Goal: Task Accomplishment & Management: Manage account settings

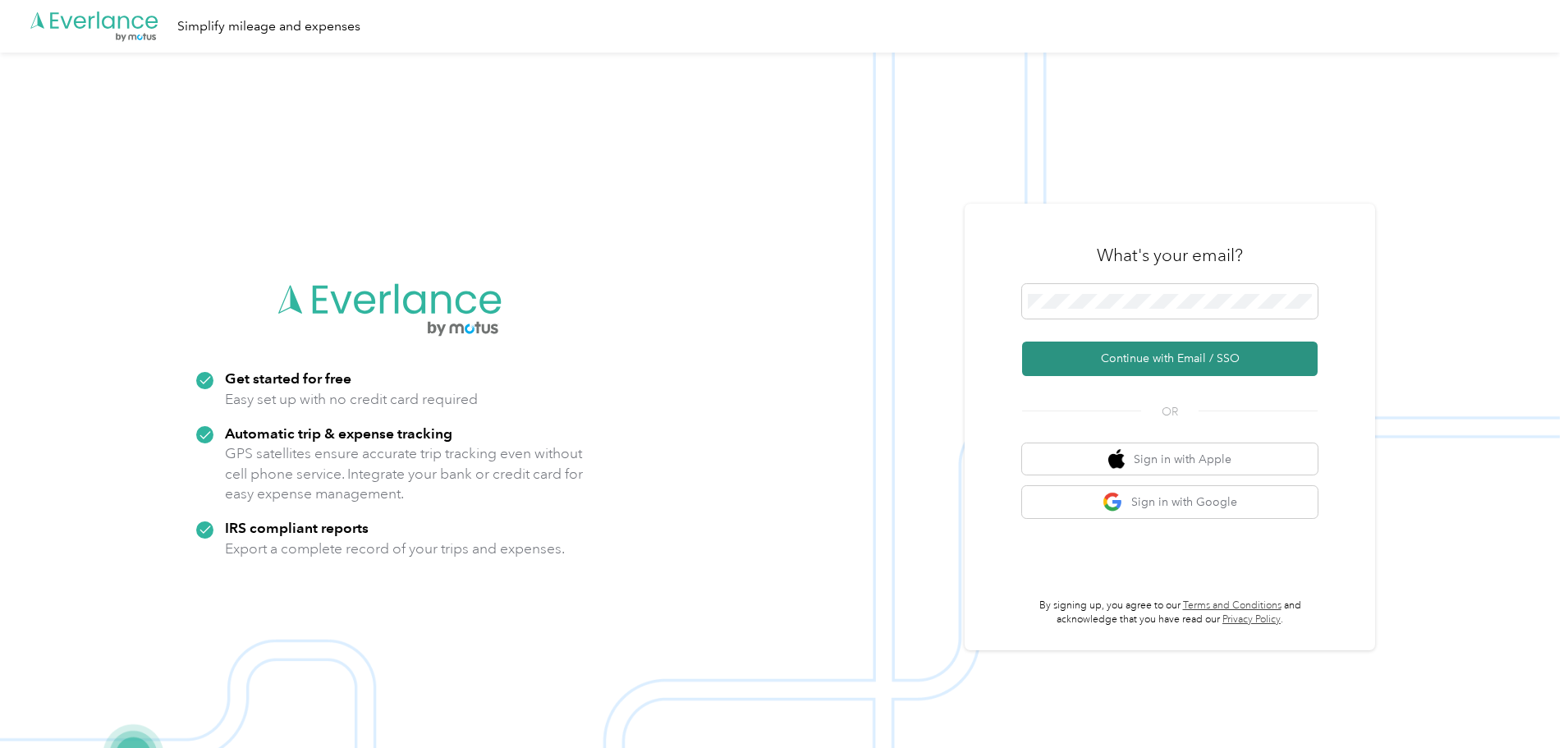
click at [1206, 369] on button "Continue with Email / SSO" at bounding box center [1170, 358] width 296 height 34
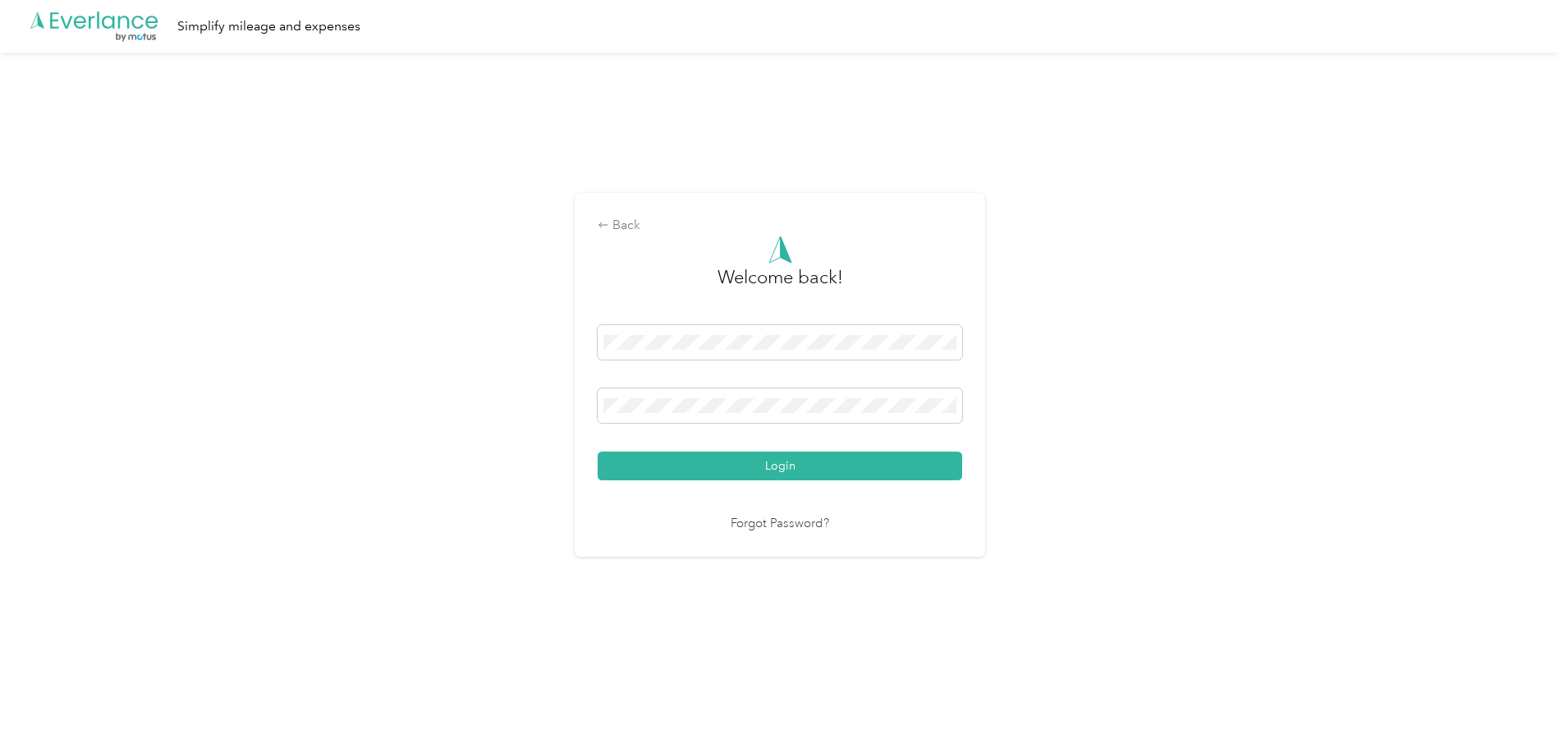
click at [762, 458] on button "Login" at bounding box center [780, 465] width 365 height 29
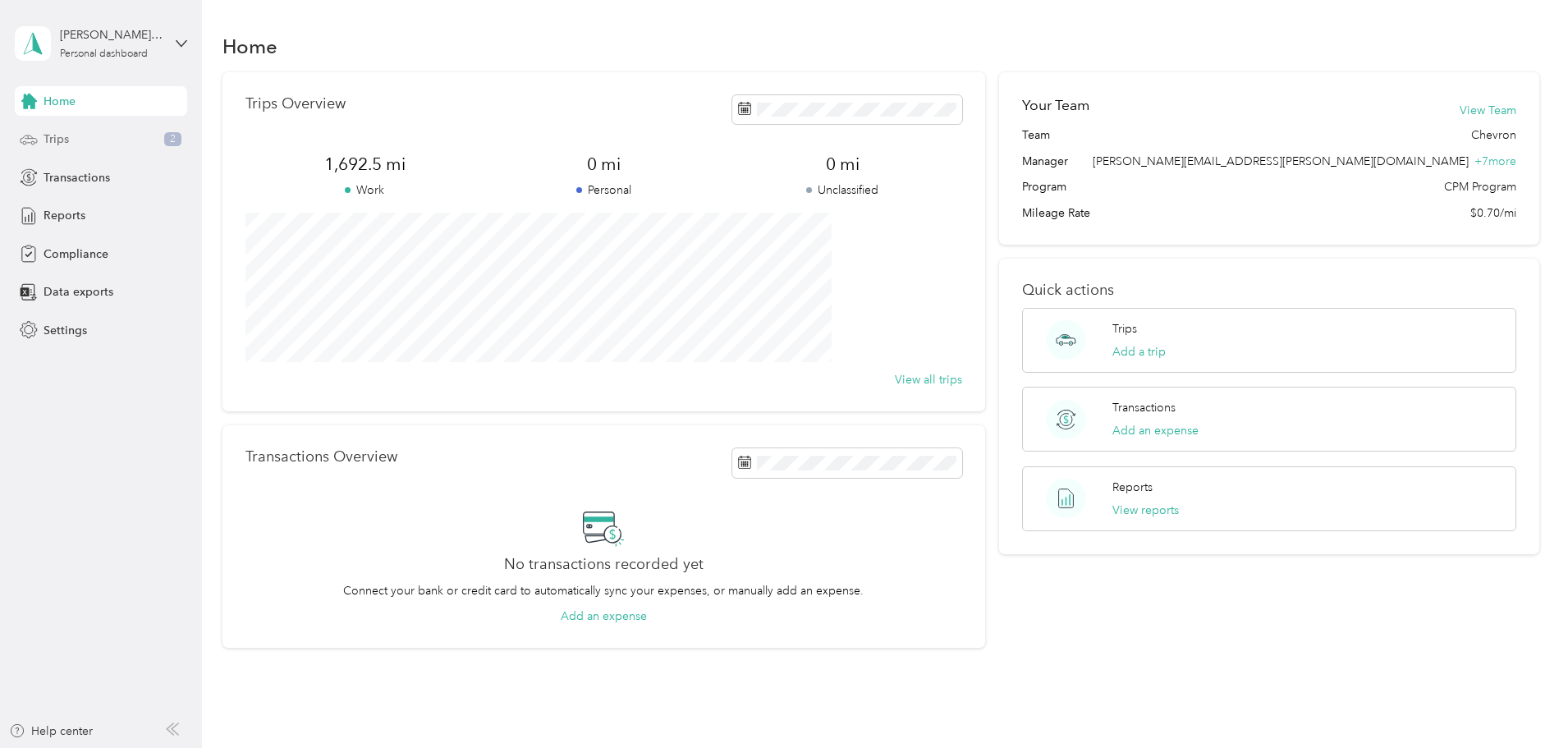
click at [75, 137] on div "Trips 2" at bounding box center [101, 140] width 172 height 30
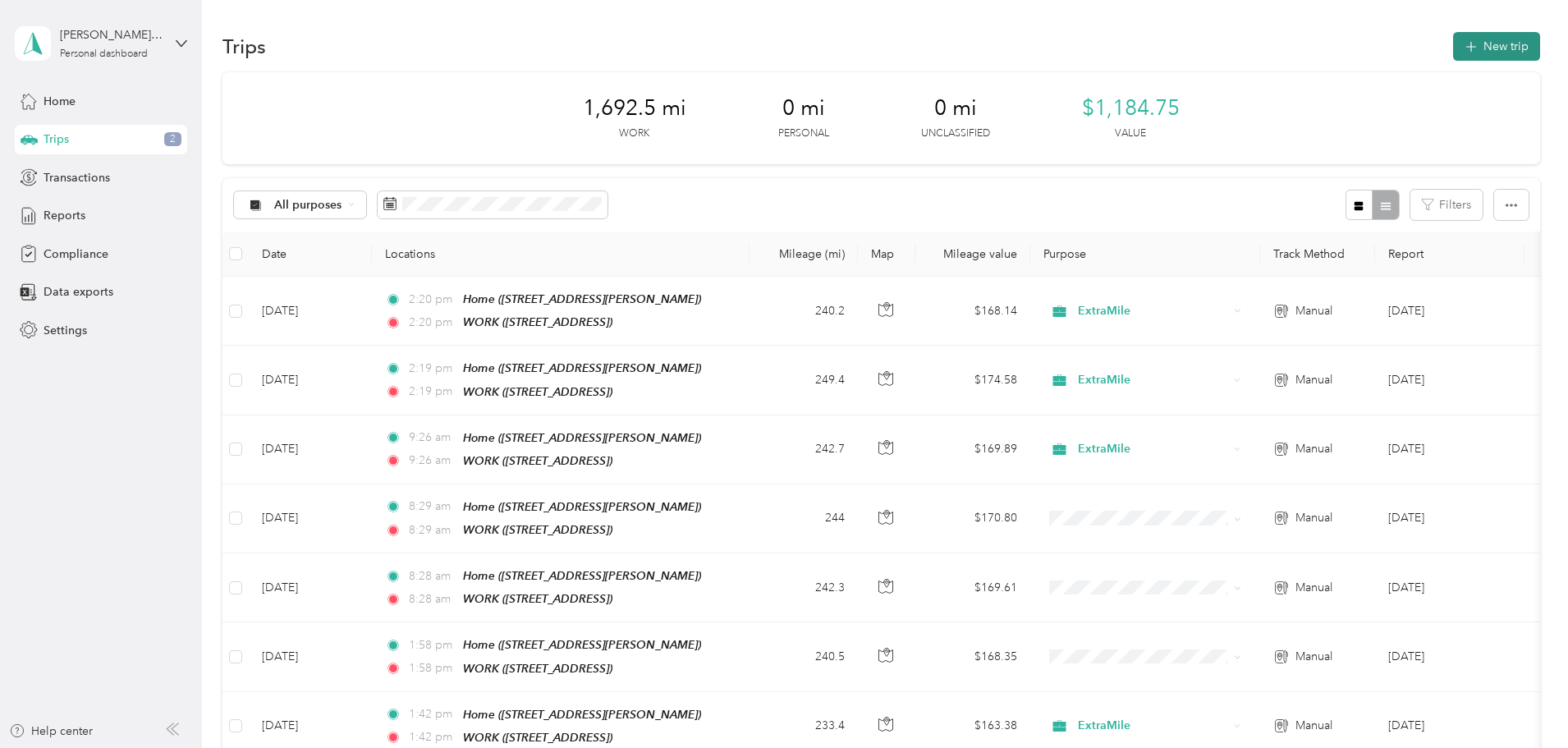
click at [1461, 46] on icon "button" at bounding box center [1471, 47] width 19 height 19
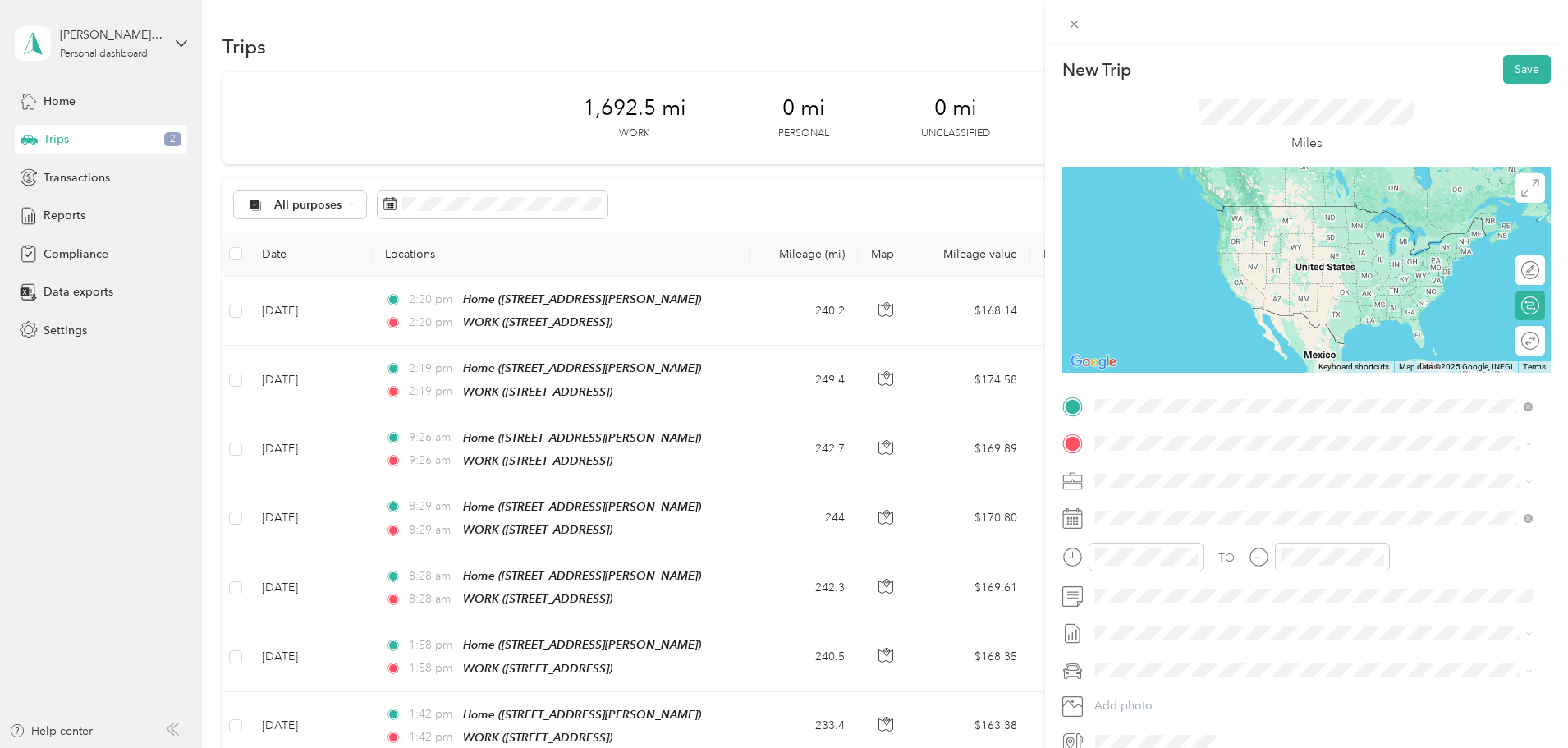
click at [1190, 483] on span "[STREET_ADDRESS][PERSON_NAME]" at bounding box center [1223, 490] width 195 height 14
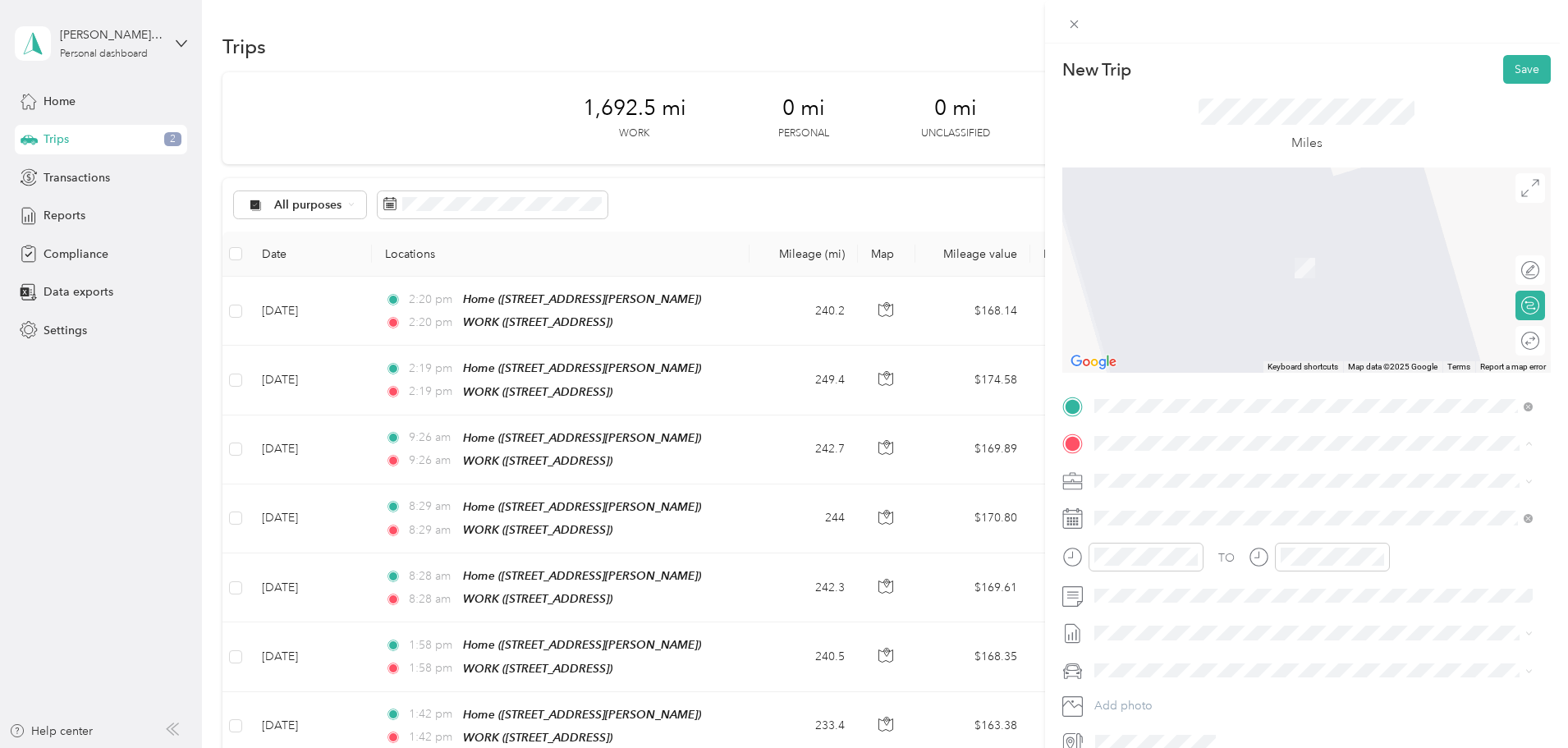
click at [1186, 514] on div "WORK [STREET_ADDRESS]" at bounding box center [1178, 517] width 104 height 34
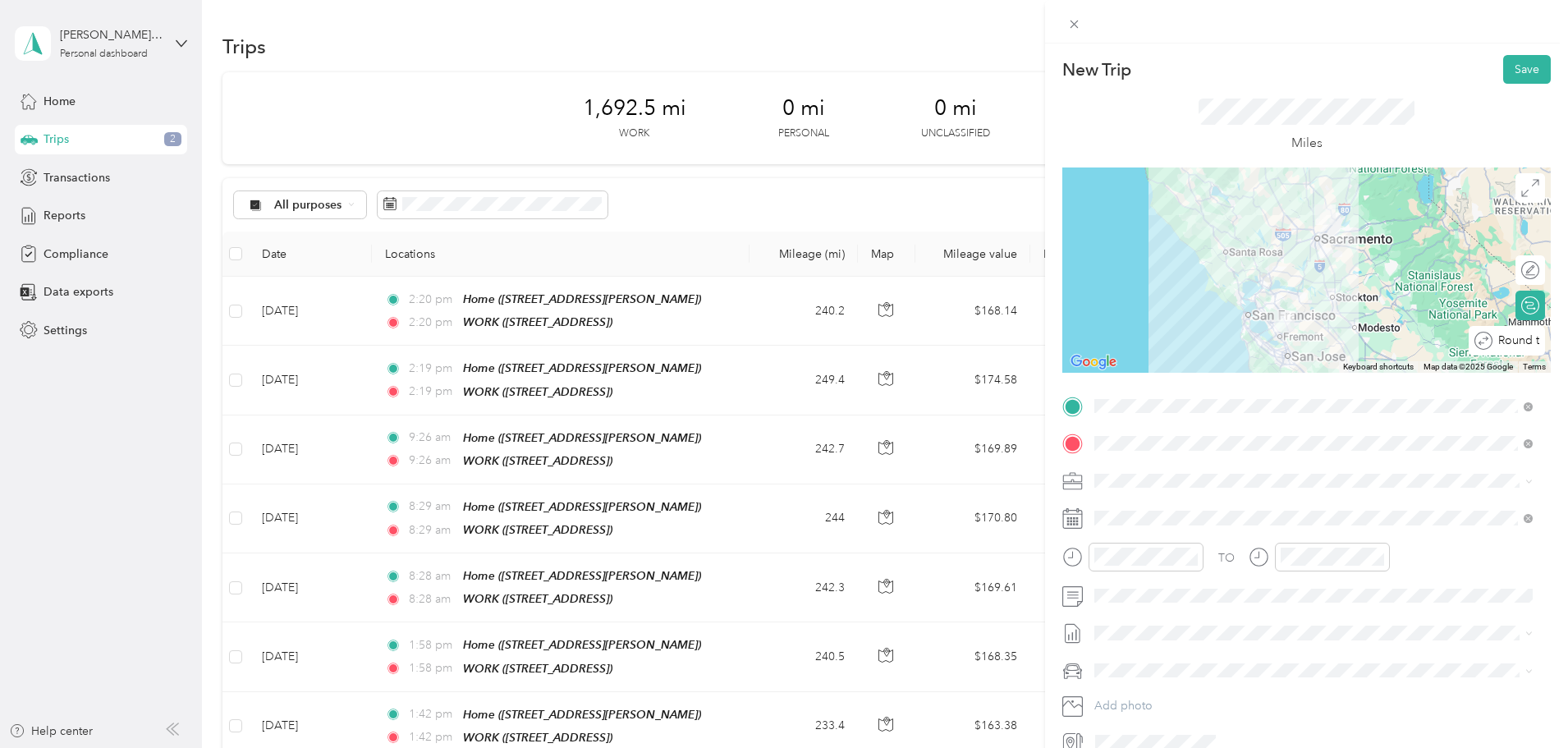
click at [1516, 339] on div "Round trip" at bounding box center [1516, 341] width 46 height 17
click at [1516, 340] on div at bounding box center [1522, 341] width 34 height 17
click at [1521, 269] on div at bounding box center [1522, 270] width 34 height 17
click at [1522, 196] on icon at bounding box center [1530, 188] width 18 height 18
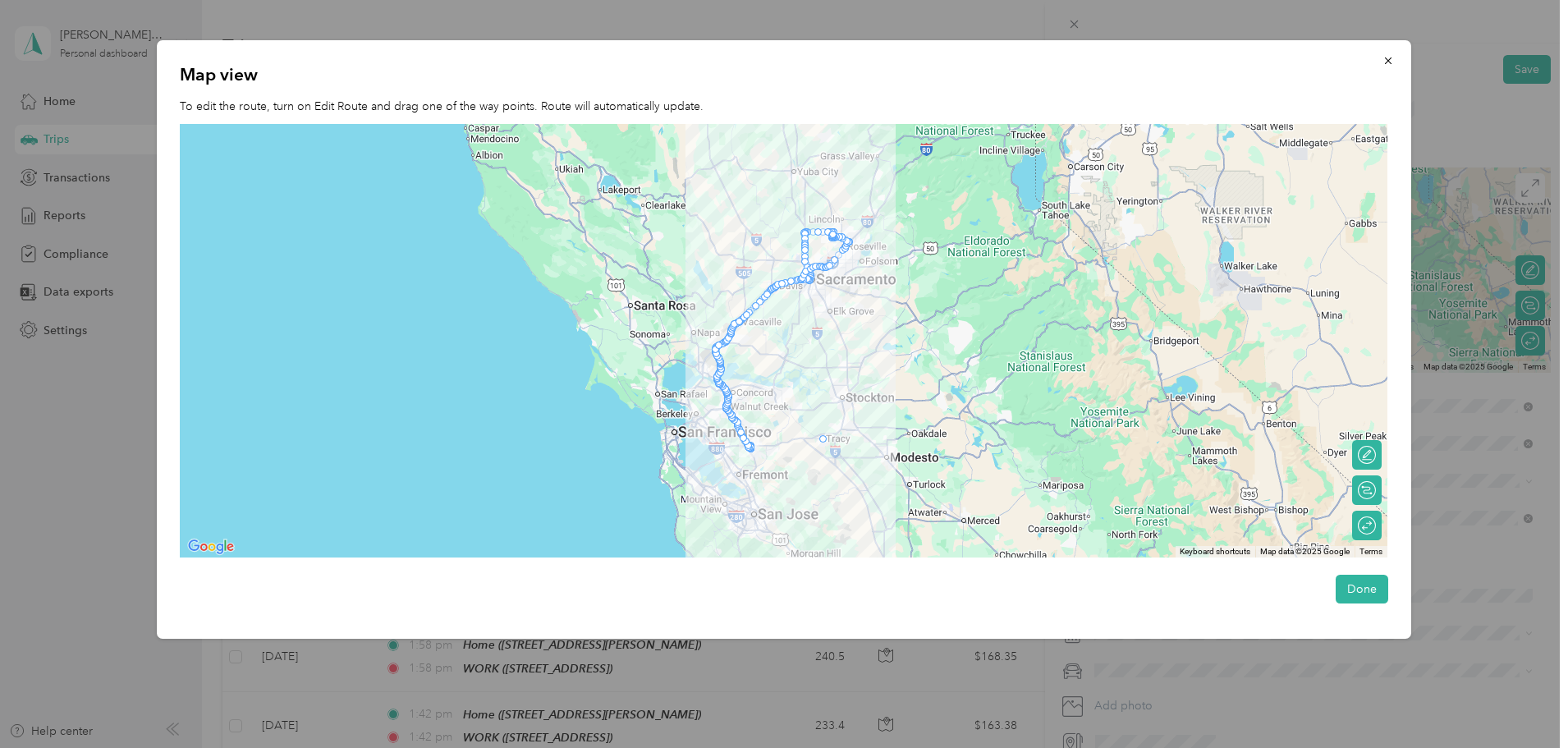
drag, startPoint x: 720, startPoint y: 352, endPoint x: 829, endPoint y: 444, distance: 142.6
click at [850, 439] on img "Undo last edit" at bounding box center [844, 441] width 74 height 22
click at [844, 437] on img "Undo last edit" at bounding box center [819, 441] width 74 height 22
click at [827, 443] on div at bounding box center [824, 439] width 9 height 9
click at [824, 443] on div at bounding box center [824, 439] width 9 height 9
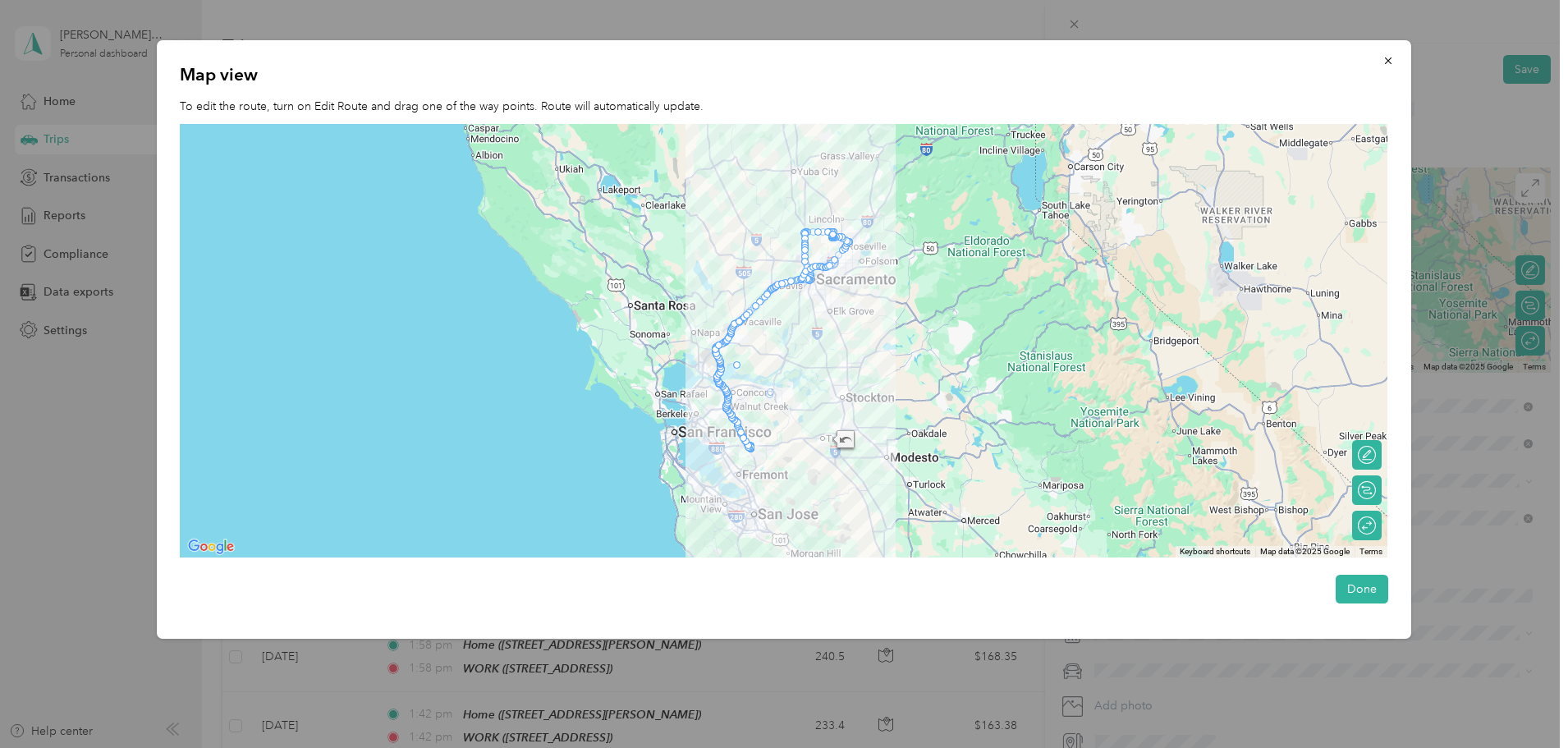
drag, startPoint x: 824, startPoint y: 443, endPoint x: 723, endPoint y: 347, distance: 139.3
drag, startPoint x: 730, startPoint y: 333, endPoint x: 843, endPoint y: 410, distance: 136.7
click at [1364, 588] on button "Done" at bounding box center [1362, 589] width 52 height 29
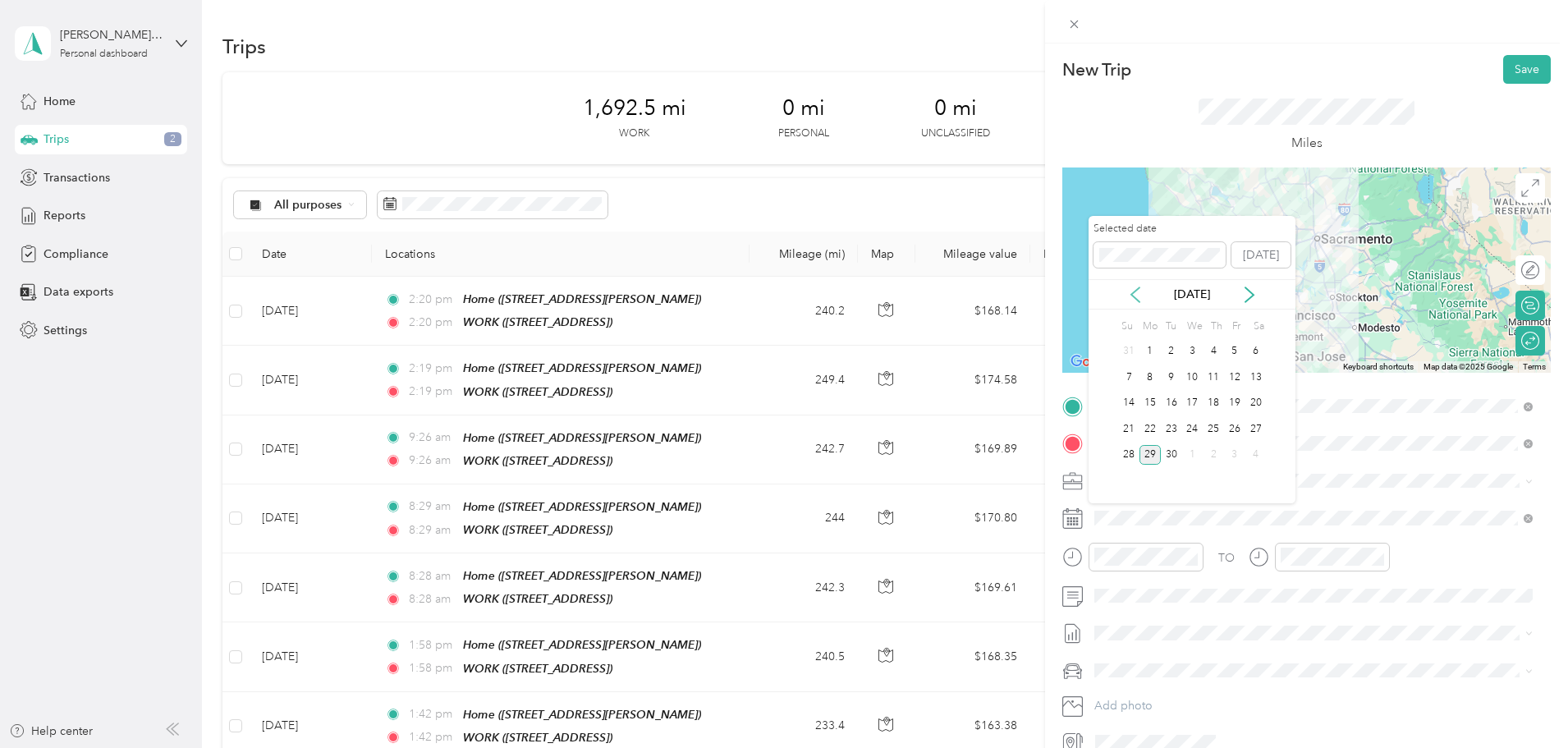
click at [1132, 300] on icon at bounding box center [1136, 295] width 17 height 17
click at [1178, 455] on div "26" at bounding box center [1172, 455] width 21 height 20
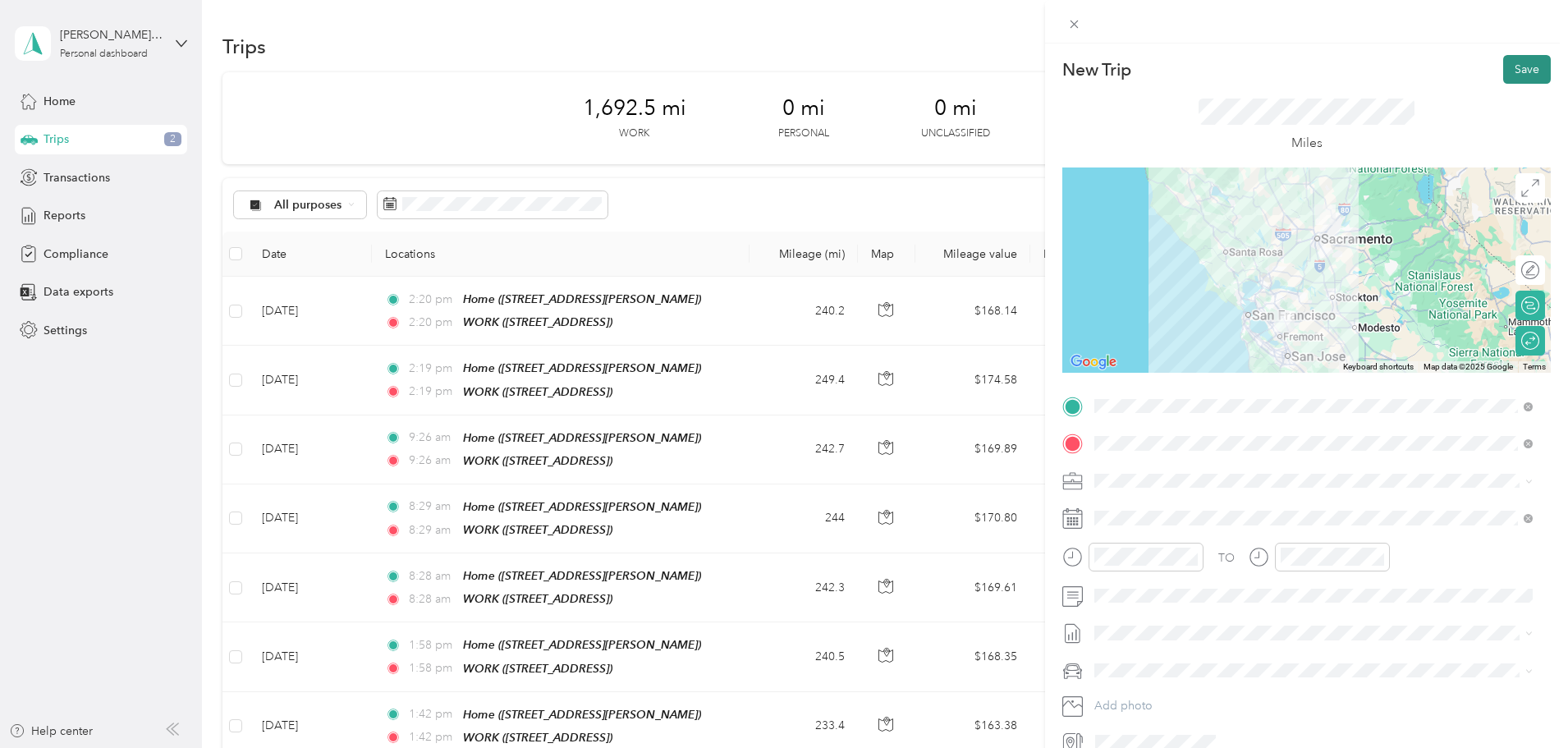
click at [1508, 71] on button "Save" at bounding box center [1527, 69] width 47 height 29
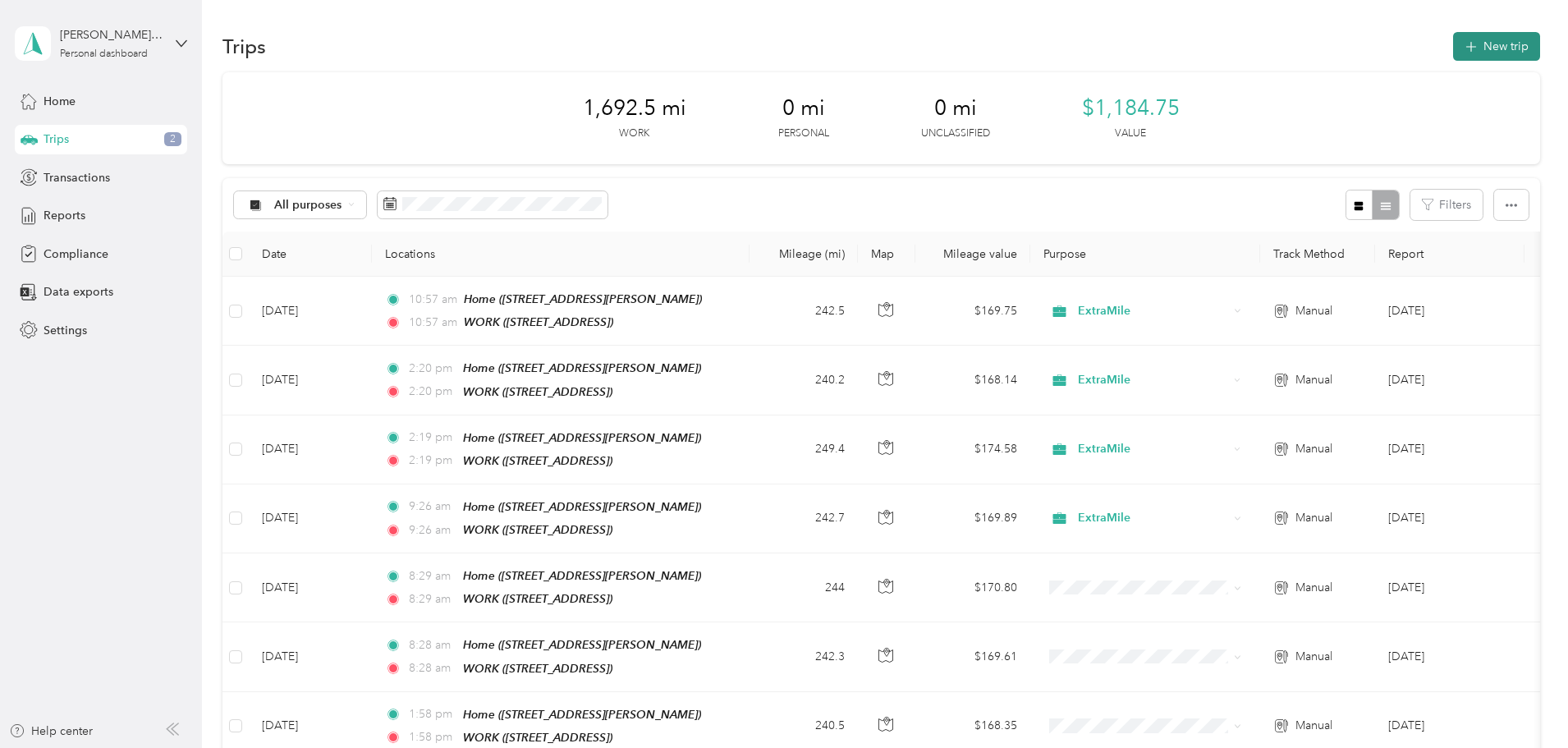
click at [1461, 43] on icon "button" at bounding box center [1471, 47] width 19 height 19
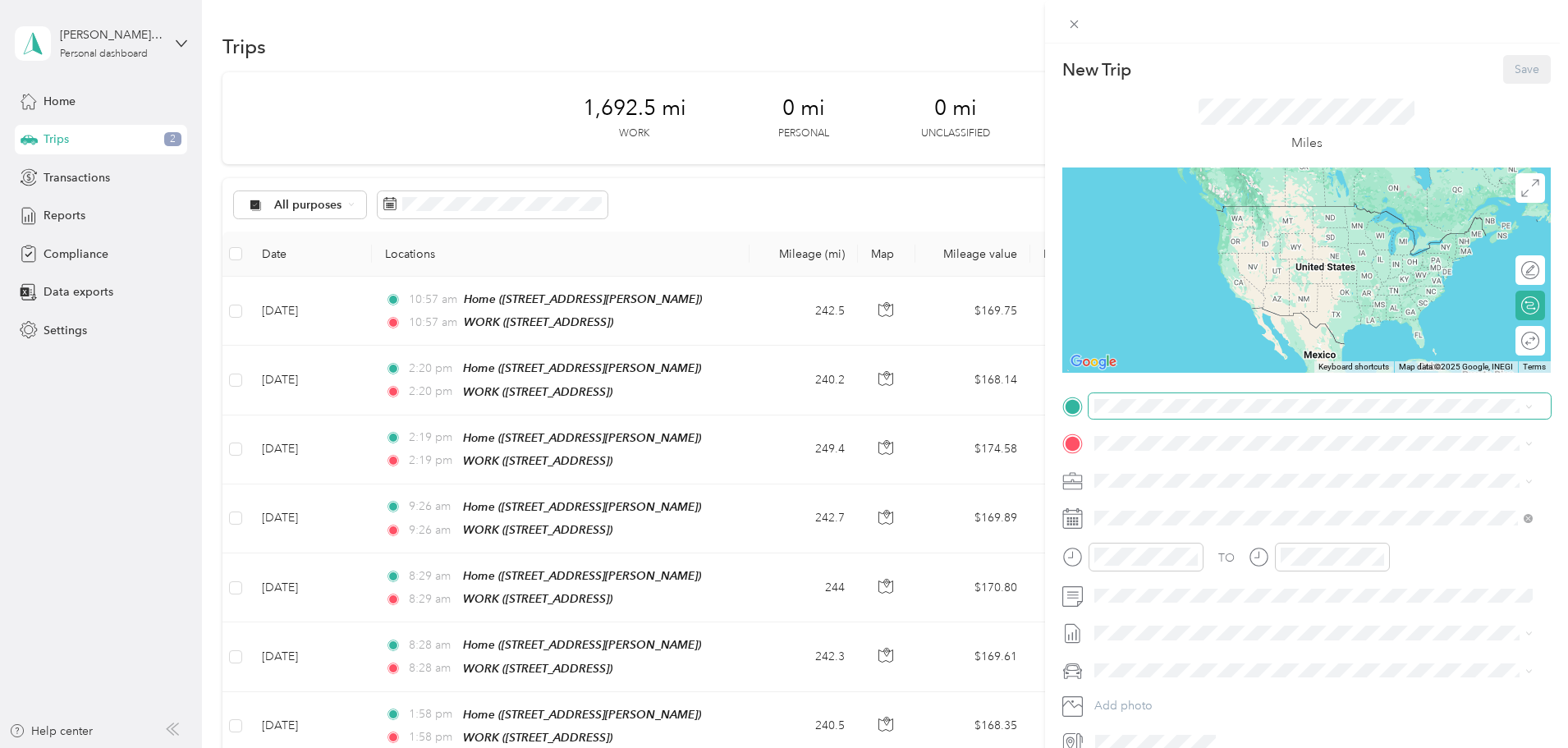
click at [1180, 413] on span at bounding box center [1320, 407] width 462 height 26
click at [1170, 470] on div "WORK" at bounding box center [1178, 471] width 104 height 15
click at [1170, 470] on div "WORK [STREET_ADDRESS]" at bounding box center [1178, 480] width 104 height 34
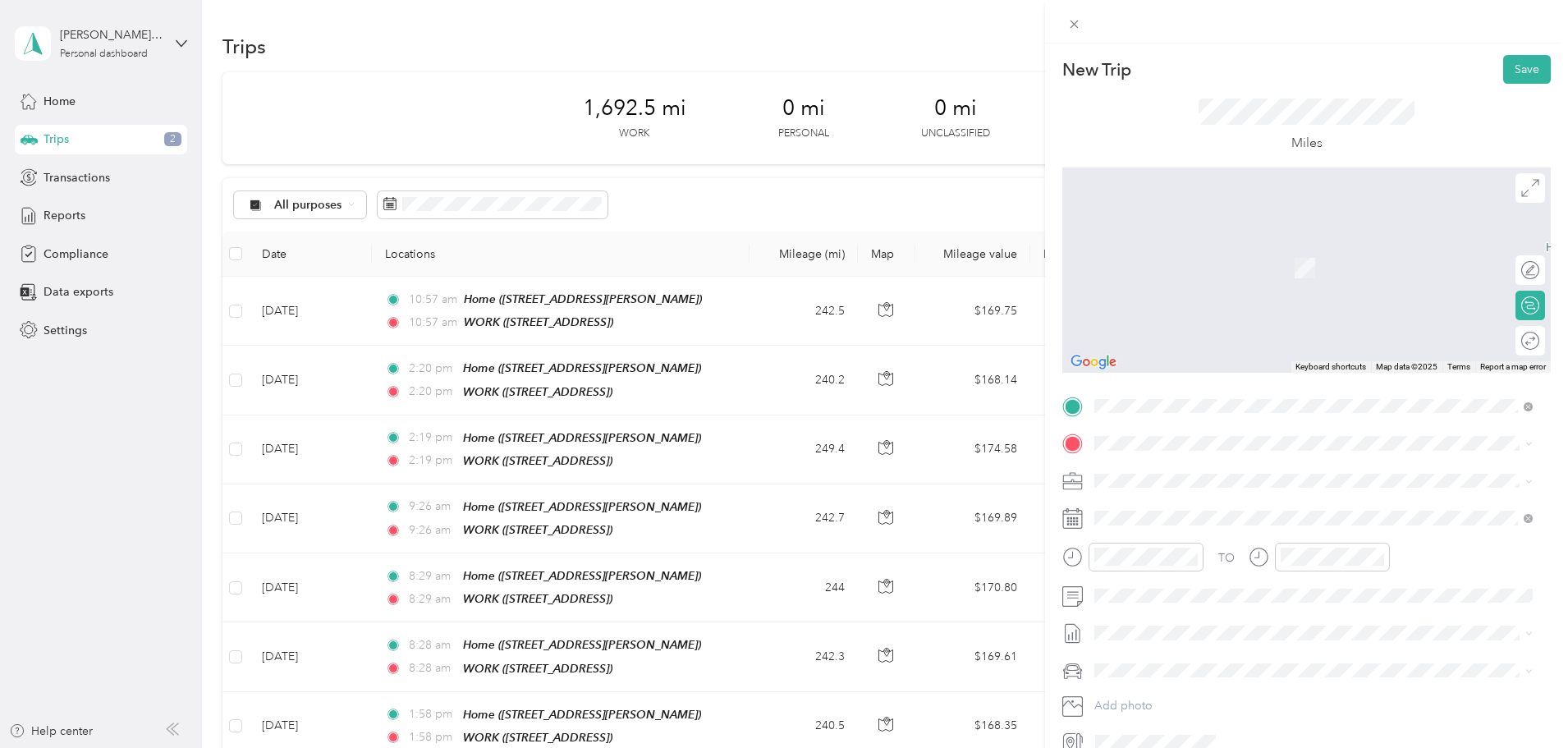
click at [1161, 538] on span "[STREET_ADDRESS][PERSON_NAME]" at bounding box center [1223, 542] width 195 height 14
click at [1157, 514] on div "WORK [STREET_ADDRESS]" at bounding box center [1178, 517] width 104 height 34
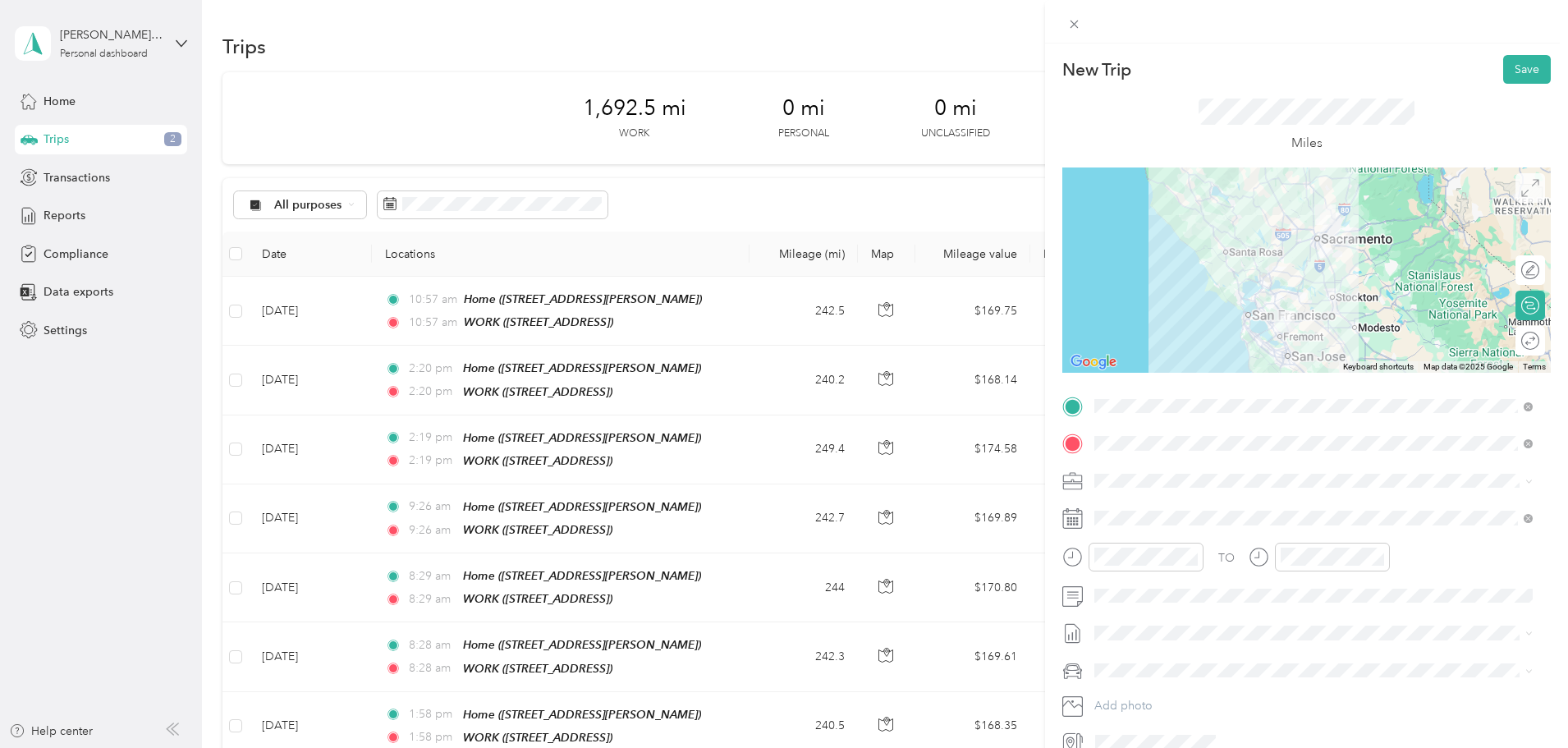
click at [1531, 187] on span at bounding box center [1530, 188] width 30 height 30
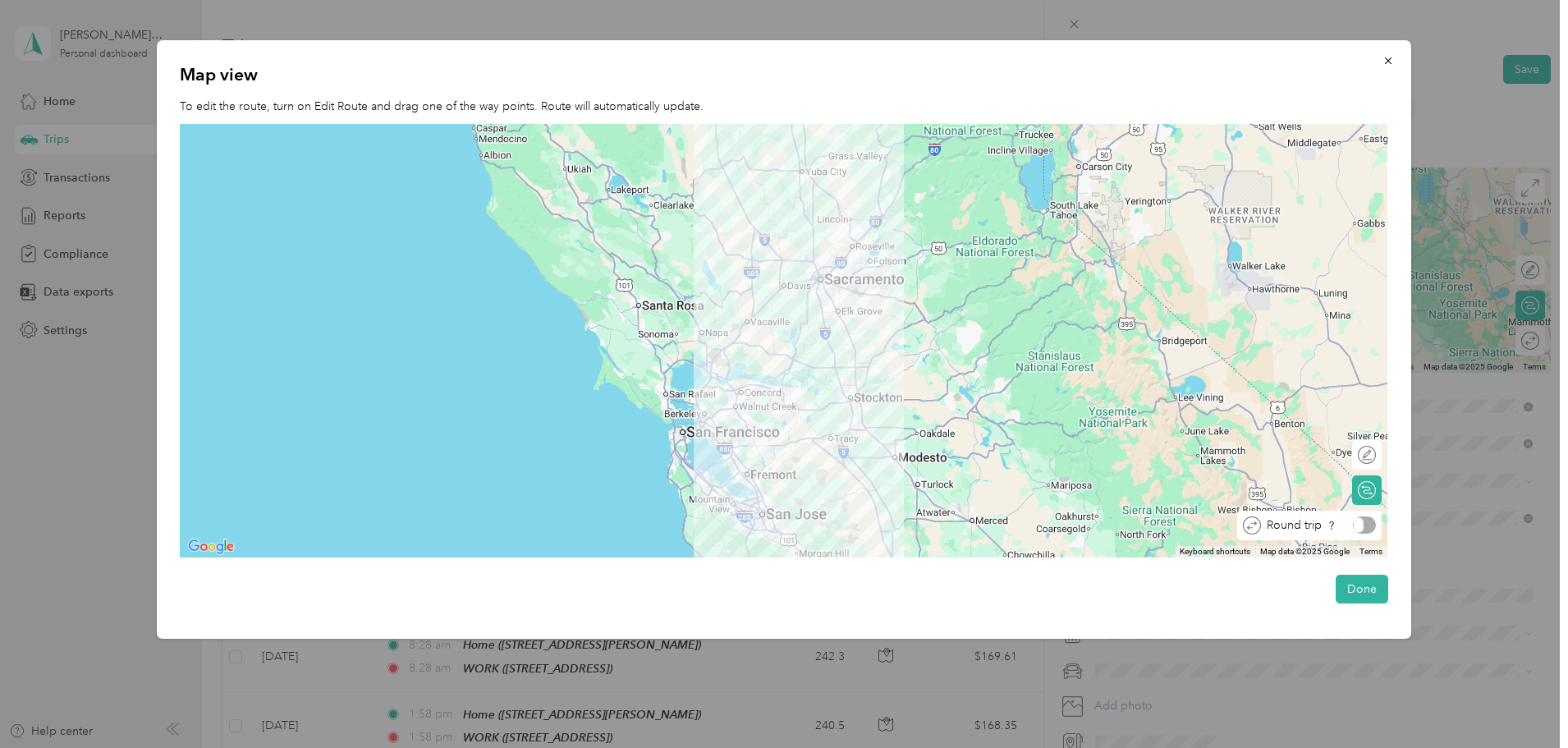
click at [1368, 526] on div at bounding box center [1364, 525] width 22 height 17
click at [1373, 451] on div at bounding box center [1358, 455] width 34 height 17
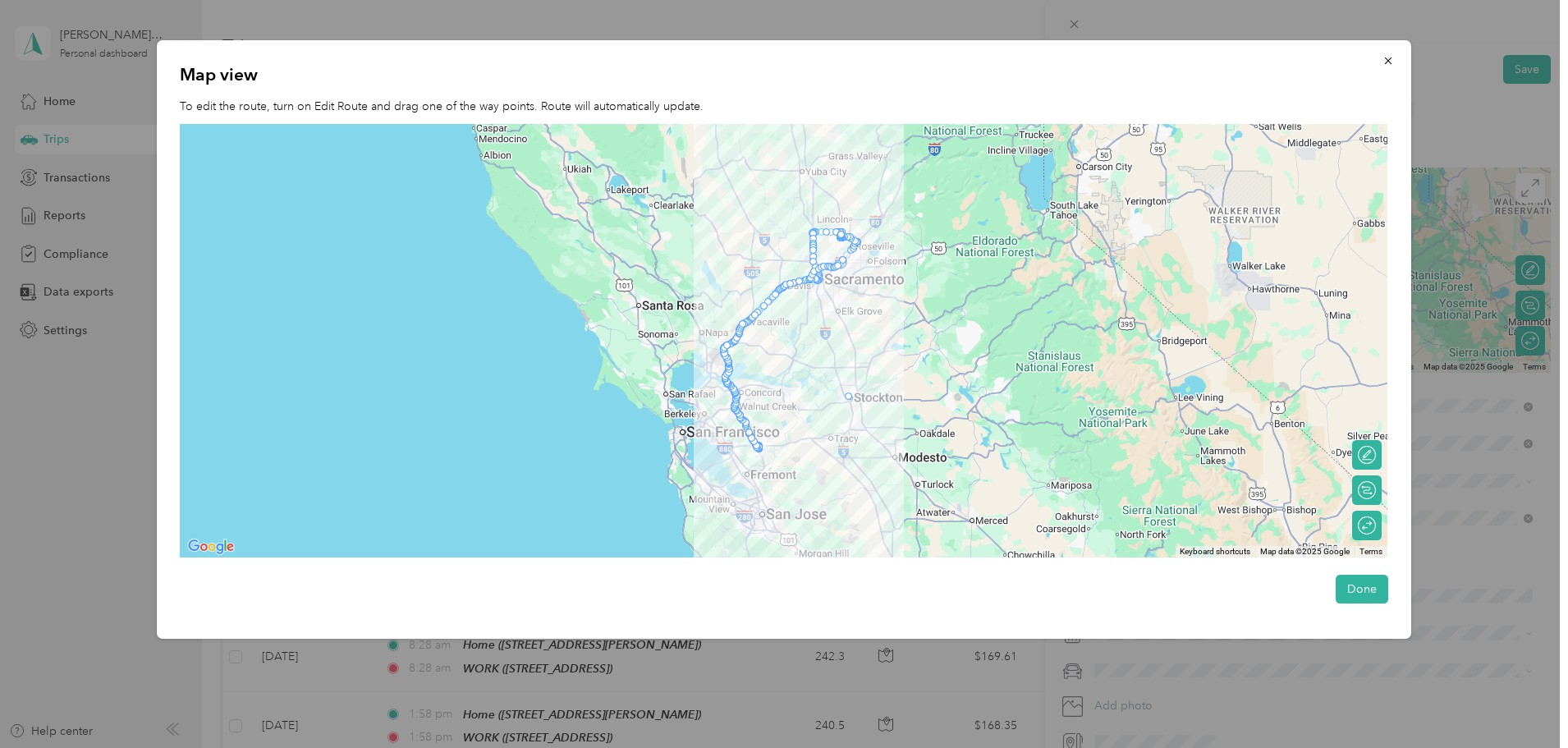
drag, startPoint x: 744, startPoint y: 324, endPoint x: 848, endPoint y: 399, distance: 128.2
click at [869, 402] on img "Undo last edit" at bounding box center [870, 398] width 74 height 22
drag, startPoint x: 850, startPoint y: 397, endPoint x: 746, endPoint y: 320, distance: 129.4
drag, startPoint x: 756, startPoint y: 313, endPoint x: 848, endPoint y: 397, distance: 124.6
click at [1373, 598] on button "Done" at bounding box center [1362, 589] width 52 height 29
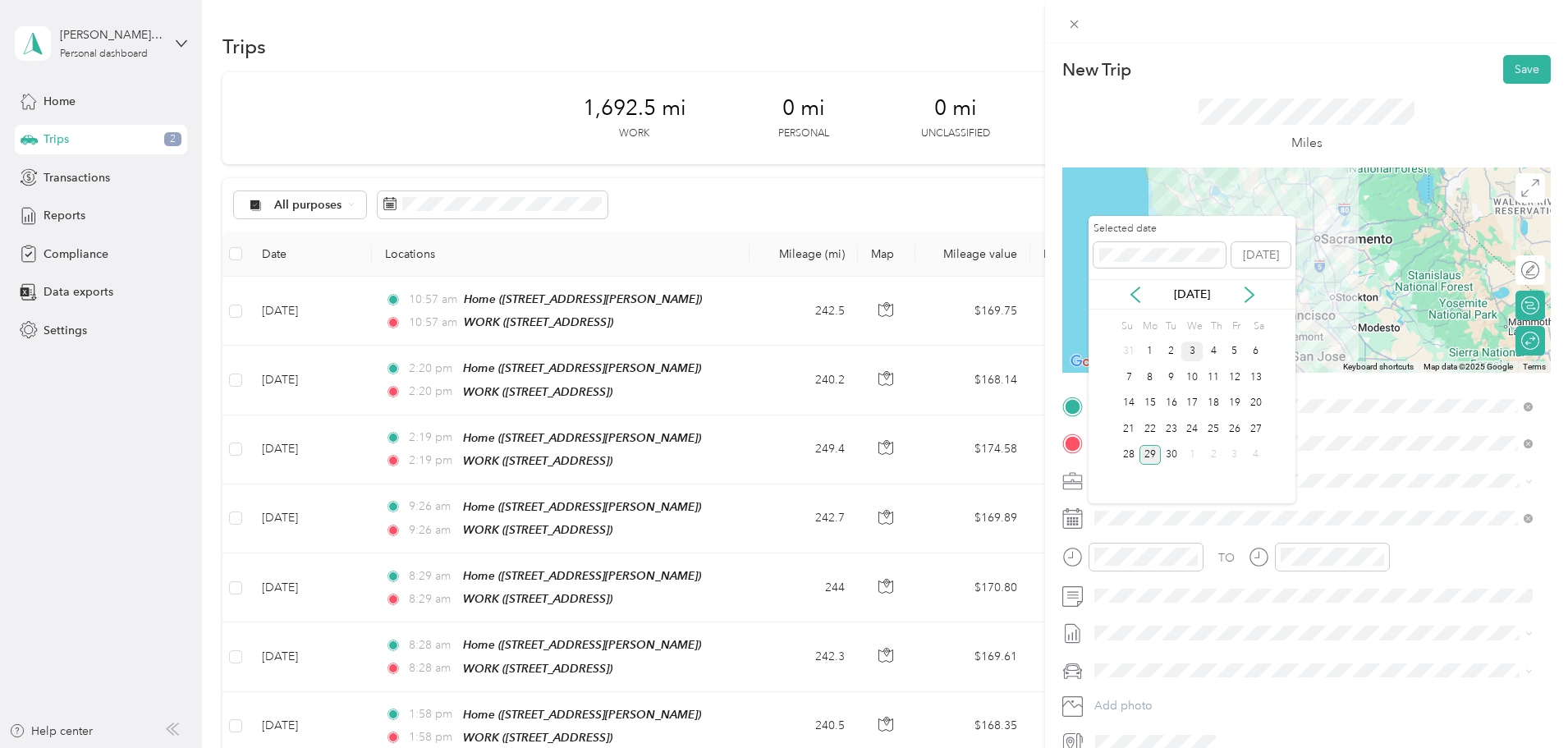
click at [1191, 349] on div "3" at bounding box center [1192, 351] width 21 height 20
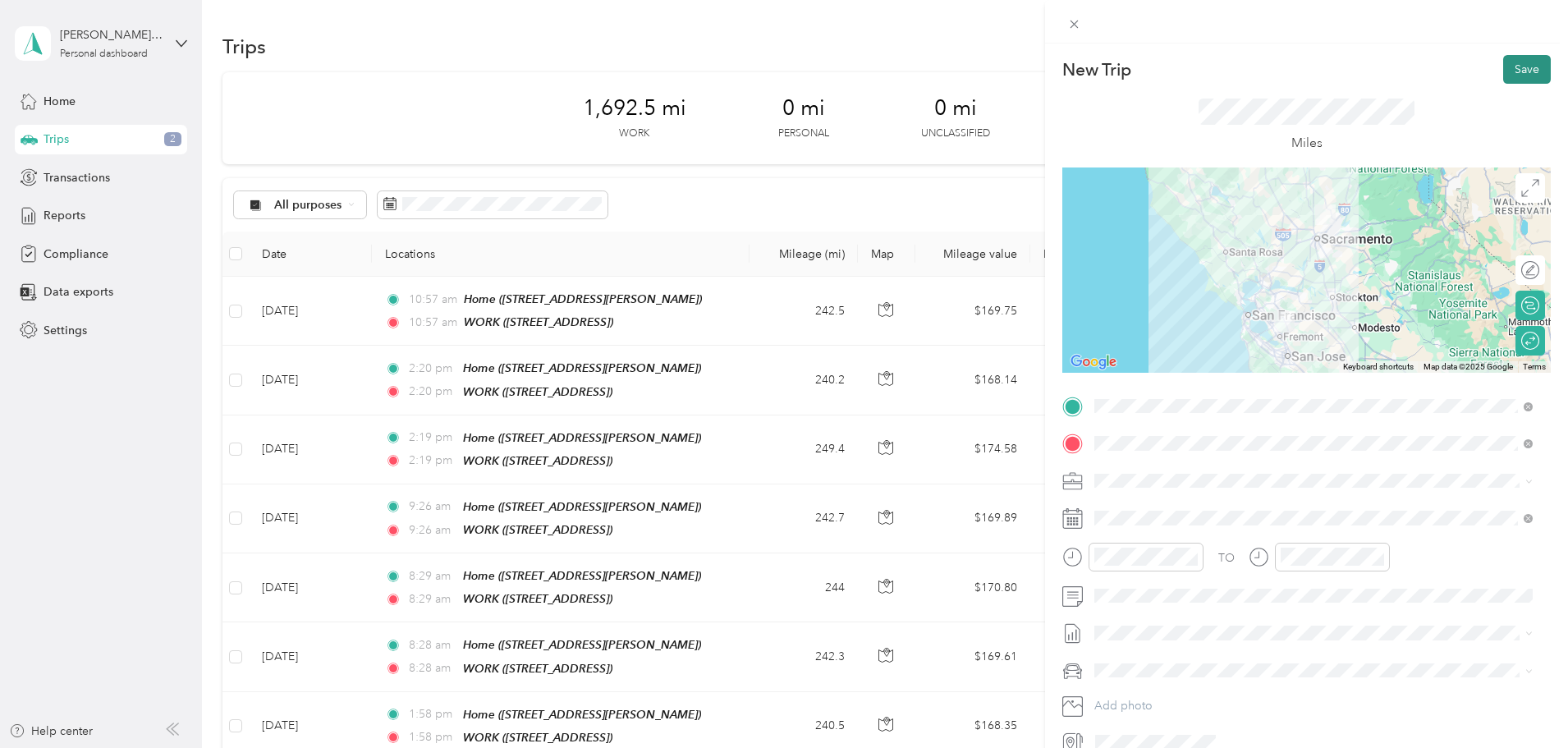
click at [1515, 62] on button "Save" at bounding box center [1527, 69] width 47 height 29
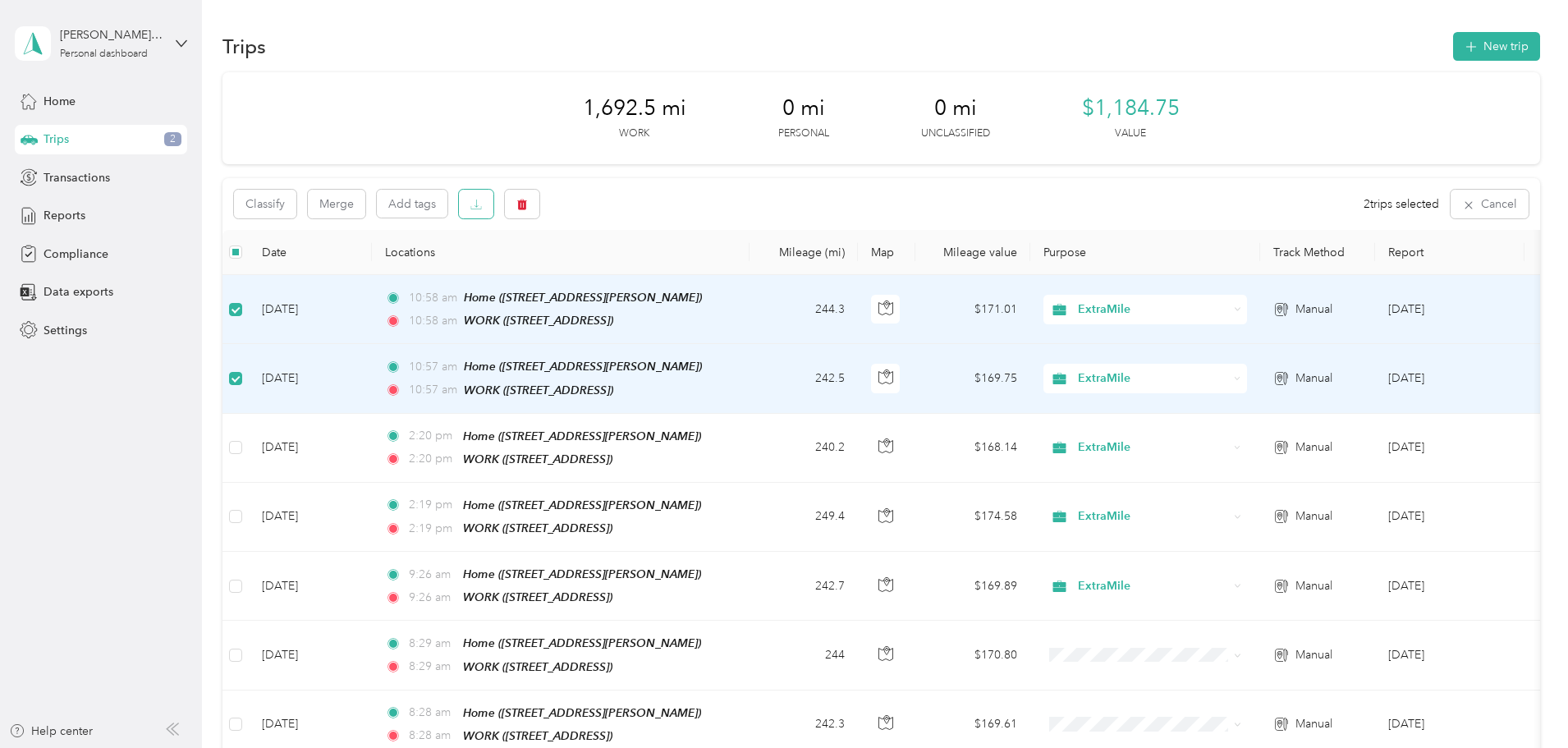
click at [482, 204] on icon "button" at bounding box center [476, 204] width 11 height 11
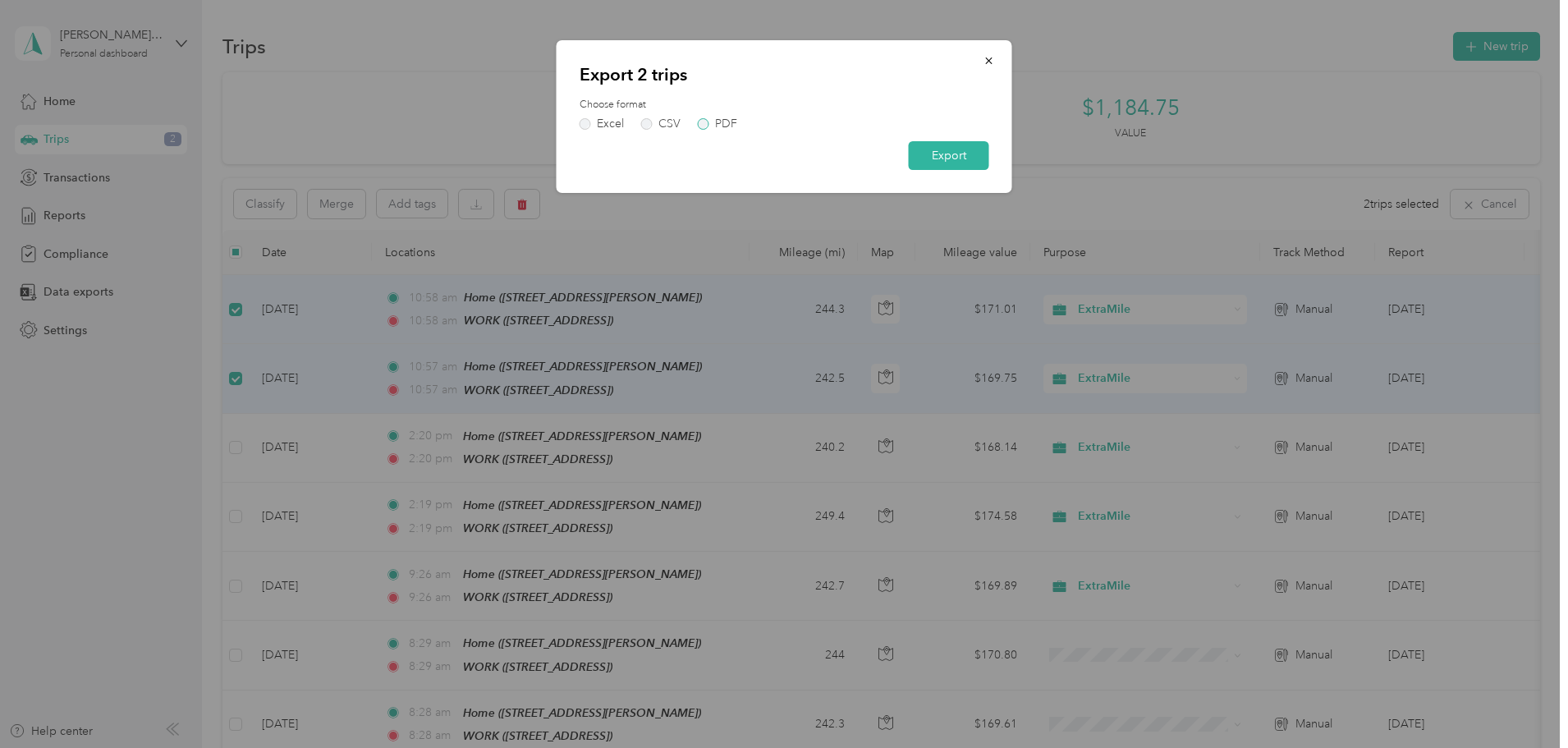
click at [715, 123] on div "PDF" at bounding box center [725, 123] width 22 height 11
click at [932, 158] on button "Export" at bounding box center [949, 155] width 80 height 29
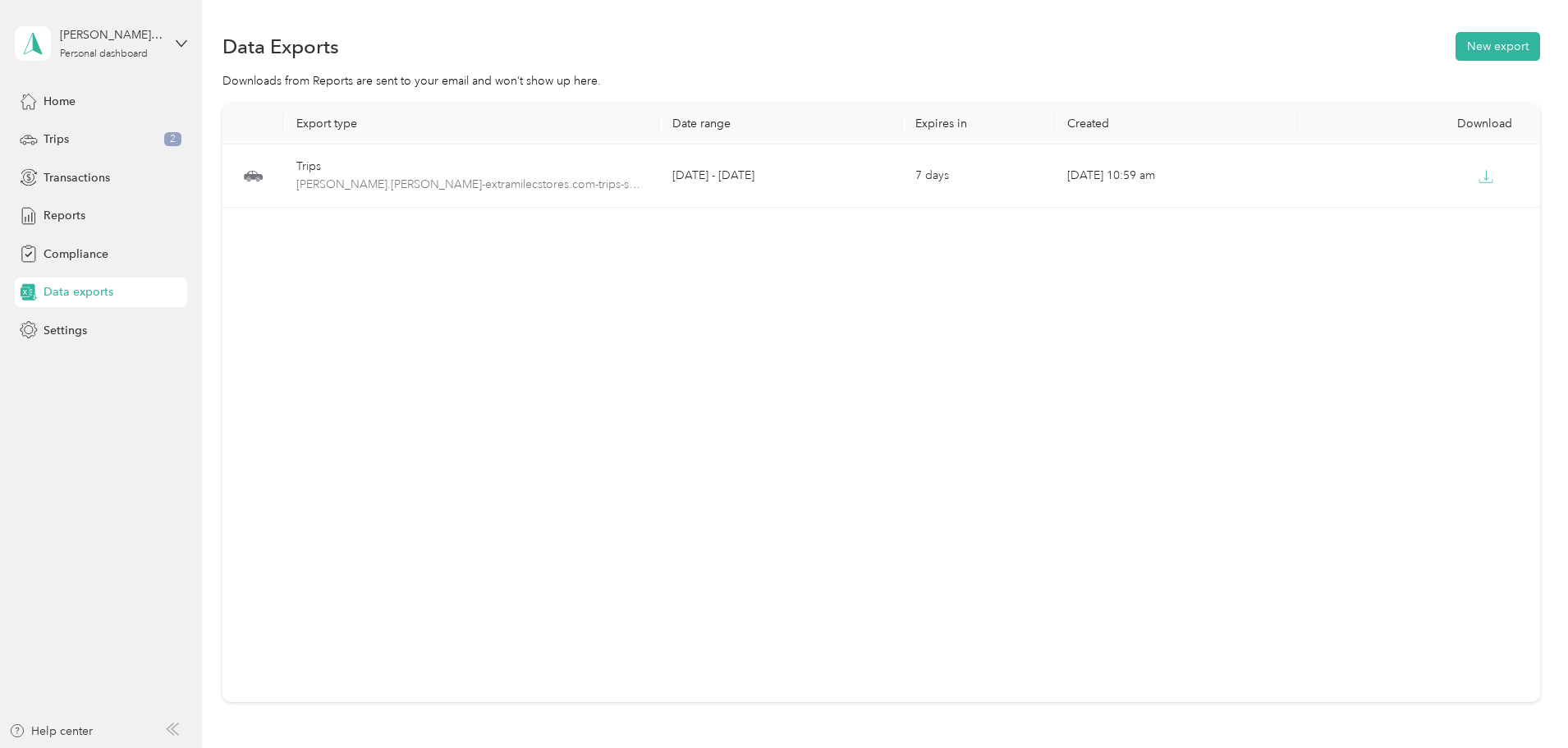
click at [595, 286] on div "Export type Date range Expires in Created Download Trips [PERSON_NAME].[PERSON_…" at bounding box center [881, 402] width 1318 height 598
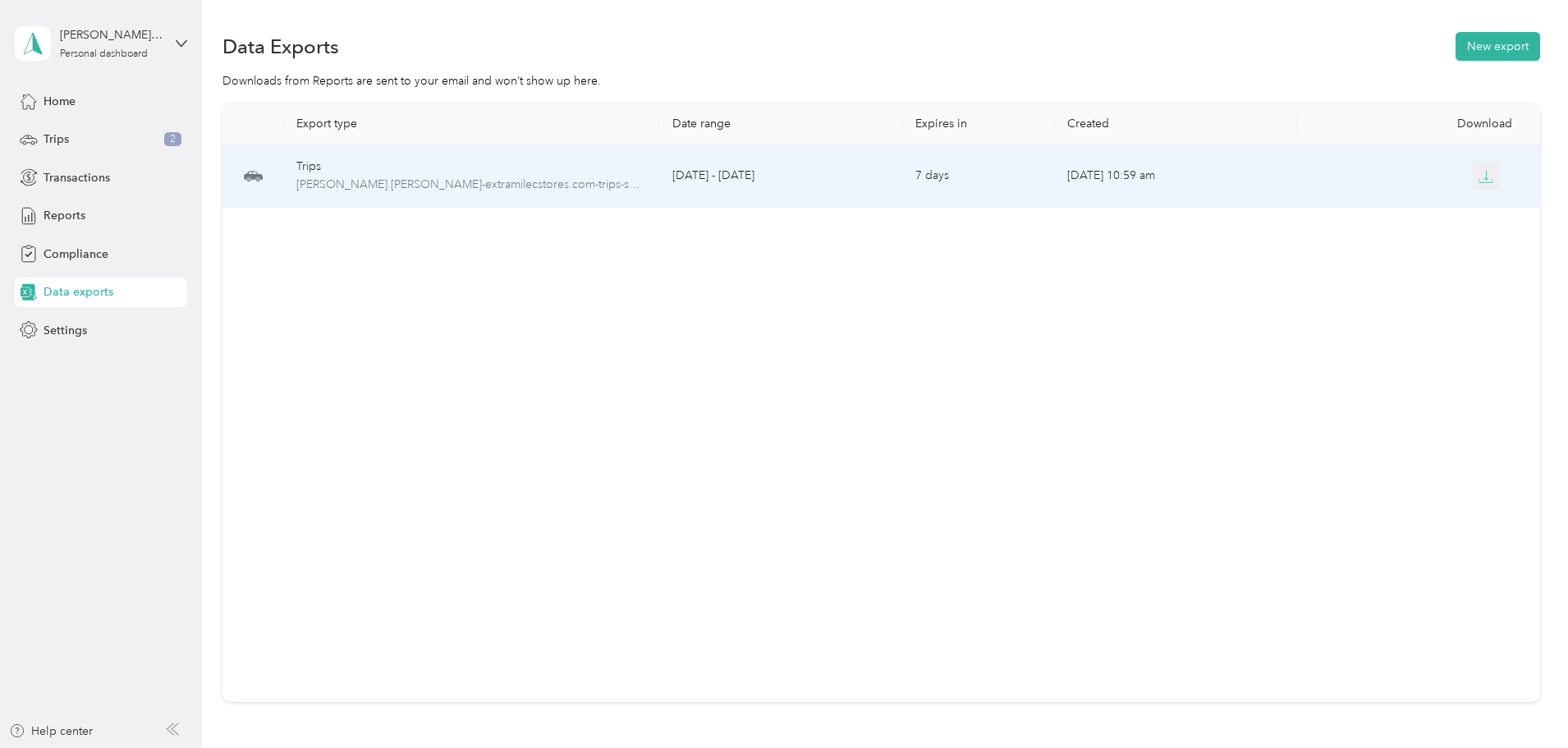
click at [1479, 179] on icon "button" at bounding box center [1486, 176] width 15 height 15
